Goal: Information Seeking & Learning: Check status

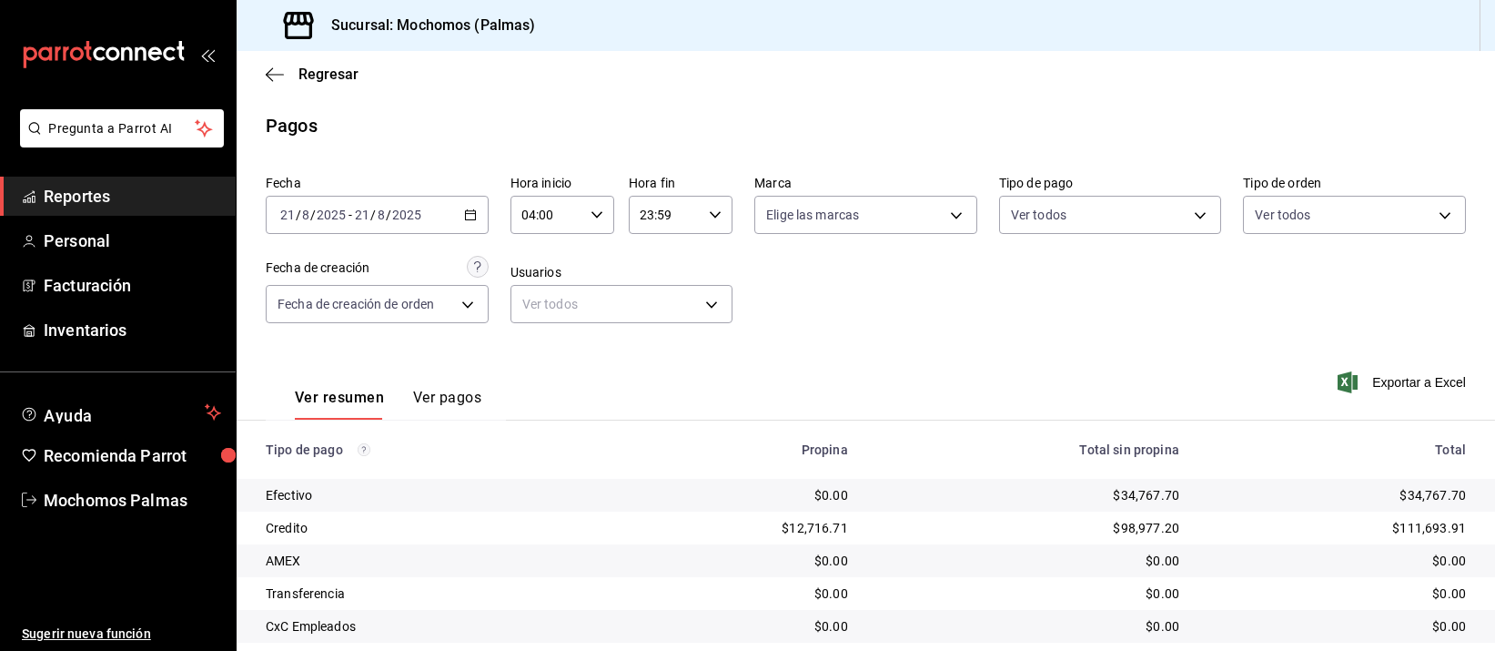
scroll to position [185, 0]
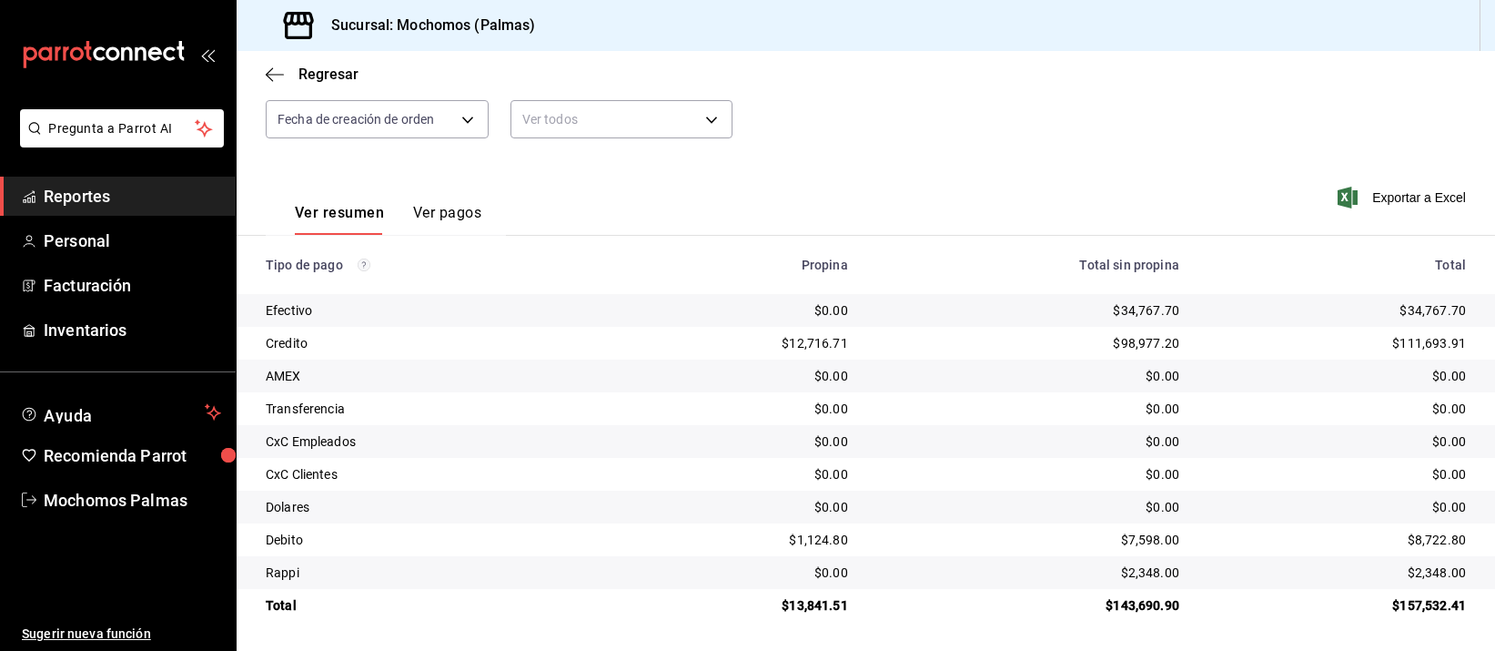
click at [1022, 390] on td "$0.00" at bounding box center [1028, 376] width 331 height 33
click at [978, 376] on div "$0.00" at bounding box center [1028, 376] width 302 height 18
